Goal: Task Accomplishment & Management: Manage account settings

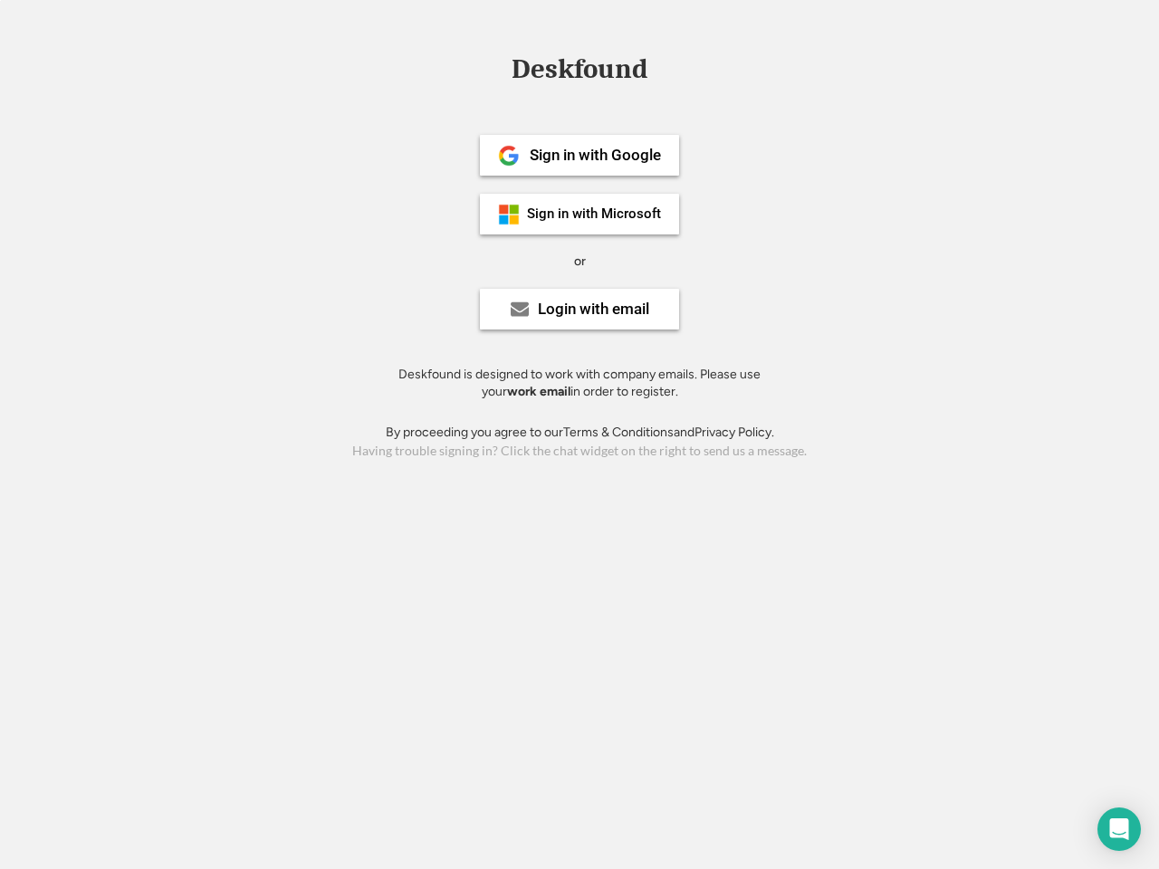
click at [579, 259] on div "or" at bounding box center [580, 262] width 12 height 18
click at [579, 72] on div "Deskfound" at bounding box center [579, 69] width 154 height 28
click at [495, 68] on div "Deskfound" at bounding box center [579, 72] width 1159 height 34
click at [579, 72] on div "Deskfound" at bounding box center [579, 69] width 154 height 28
click at [579, 261] on div "or" at bounding box center [580, 262] width 12 height 18
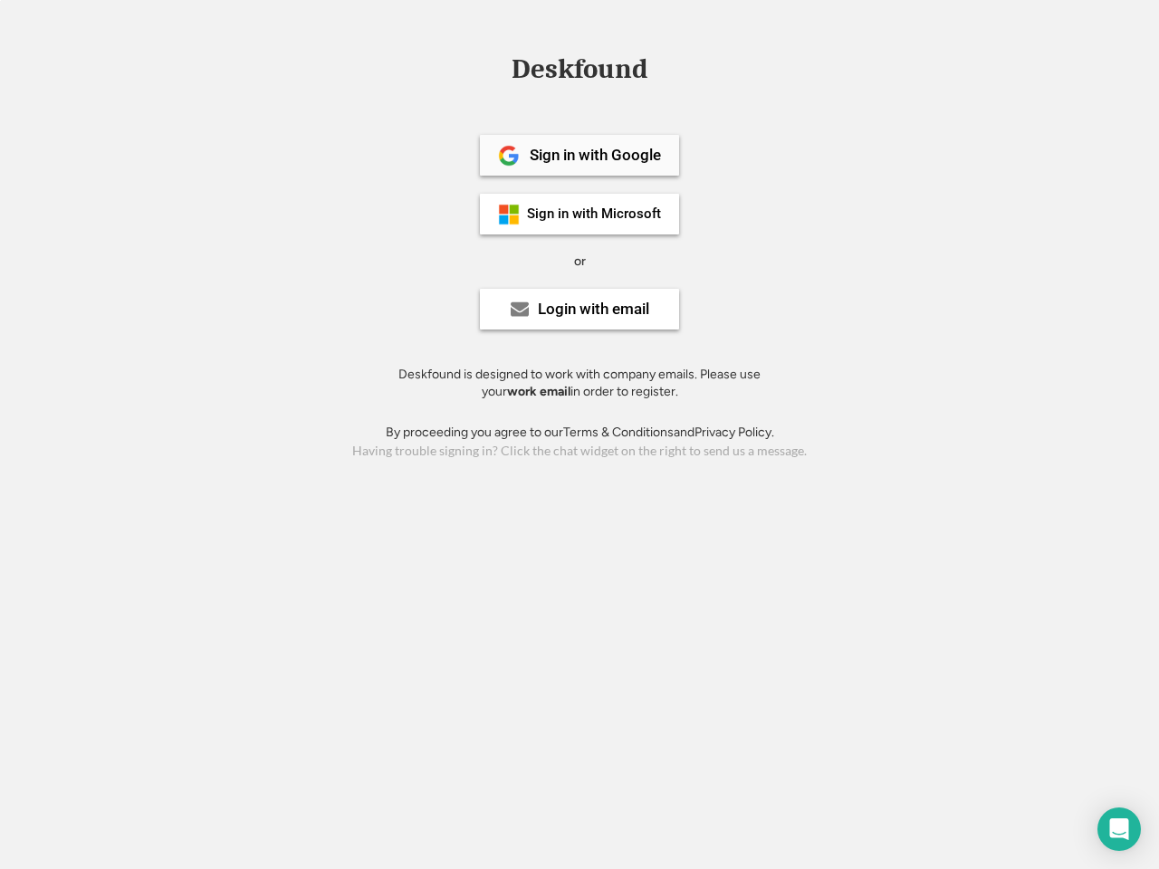
click at [579, 155] on div "Sign in with Google" at bounding box center [595, 155] width 131 height 15
click at [595, 155] on div "Sign in with Google" at bounding box center [595, 155] width 131 height 15
click at [509, 156] on img at bounding box center [509, 156] width 22 height 22
click at [579, 214] on div "Sign in with Microsoft" at bounding box center [594, 214] width 134 height 14
click at [595, 214] on div "Sign in with Microsoft" at bounding box center [594, 214] width 134 height 14
